Goal: Contribute content: Add original content to the website for others to see

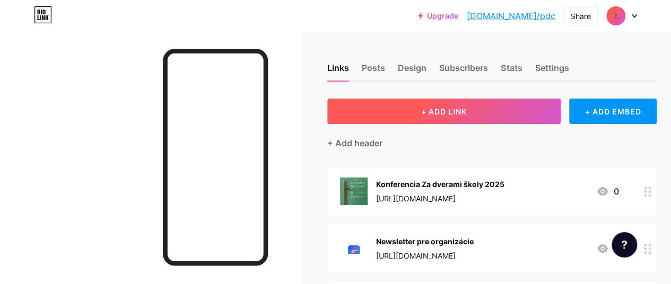
click at [439, 117] on button "+ ADD LINK" at bounding box center [444, 111] width 234 height 25
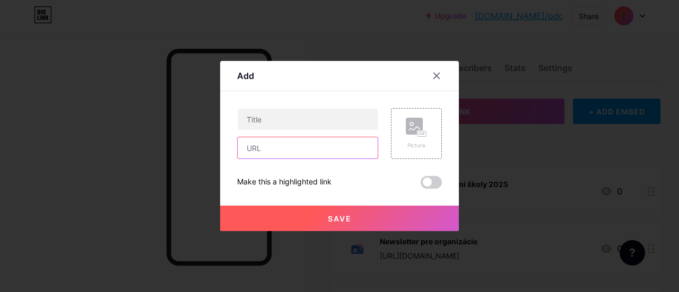
click at [305, 152] on input "text" at bounding box center [308, 147] width 140 height 21
paste input "[URL][DOMAIN_NAME]"
type input "[URL][DOMAIN_NAME]"
click at [421, 138] on div "Picture" at bounding box center [416, 134] width 21 height 32
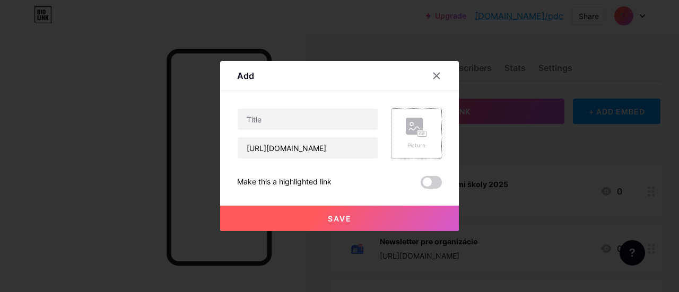
scroll to position [0, 0]
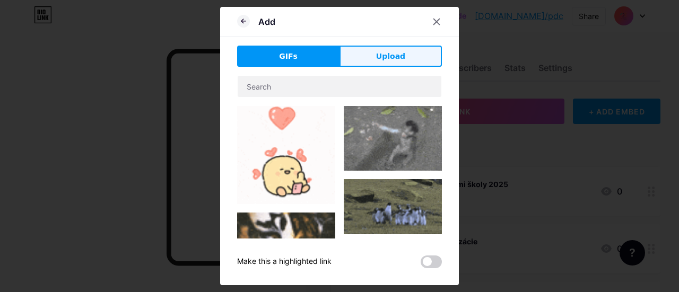
click at [377, 61] on button "Upload" at bounding box center [391, 56] width 102 height 21
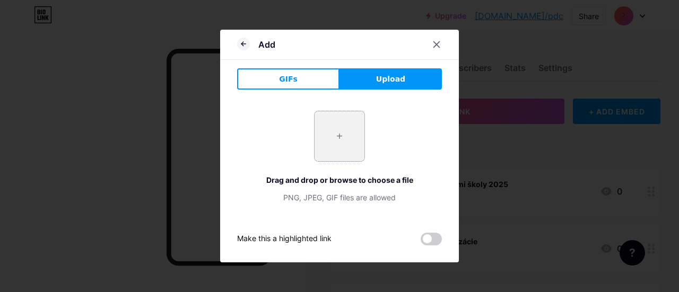
click at [344, 130] on input "file" at bounding box center [340, 136] width 50 height 50
type input "C:\fakepath\Články web.png"
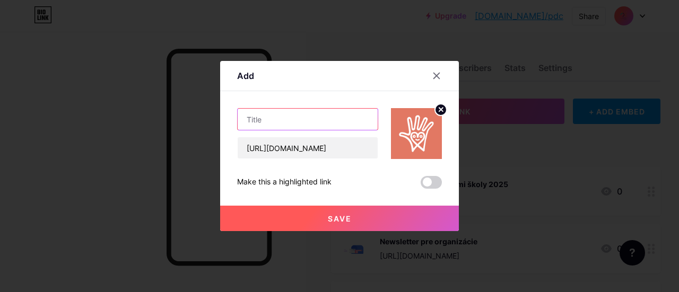
click at [321, 119] on input "text" at bounding box center [308, 119] width 140 height 21
click at [247, 120] on input "Srdce na dlani 2025" at bounding box center [308, 119] width 140 height 21
type input "Nominácie na Srdce na dlani 2025"
click at [369, 211] on button "Save" at bounding box center [339, 218] width 239 height 25
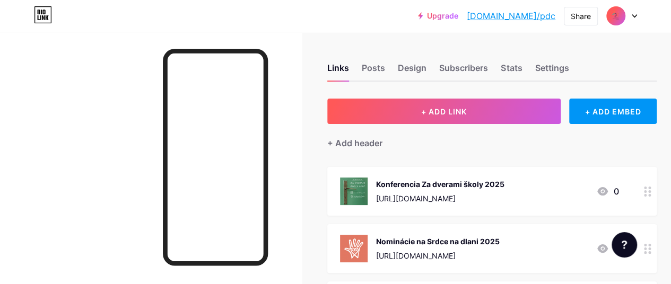
click at [465, 242] on div "Nominácie na Srdce na dlani 2025" at bounding box center [438, 241] width 124 height 11
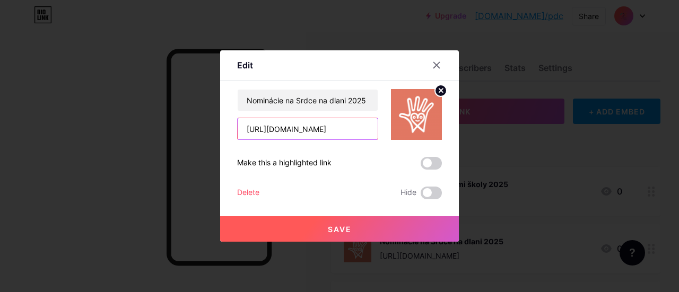
click at [315, 131] on input "[URL][DOMAIN_NAME]" at bounding box center [308, 128] width 140 height 21
paste input "[DOMAIN_NAME][URL]"
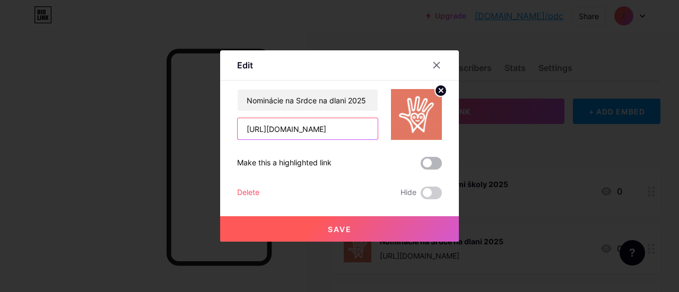
type input "[URL][DOMAIN_NAME]"
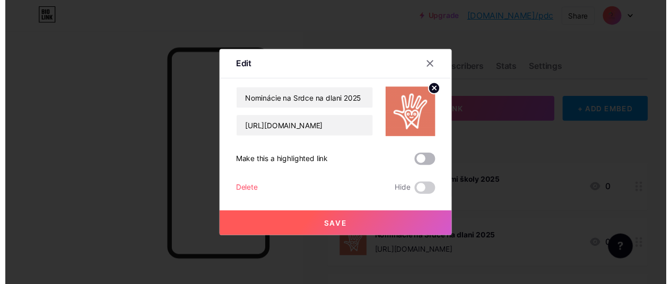
scroll to position [0, 0]
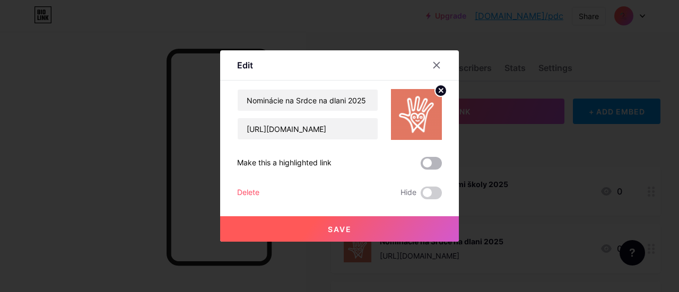
click at [435, 163] on span at bounding box center [431, 163] width 21 height 13
click at [421, 166] on input "checkbox" at bounding box center [421, 166] width 0 height 0
click at [344, 229] on span "Save" at bounding box center [340, 229] width 24 height 9
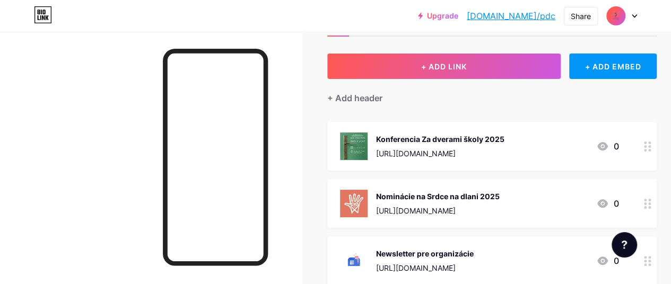
scroll to position [50, 0]
